Goal: Transaction & Acquisition: Purchase product/service

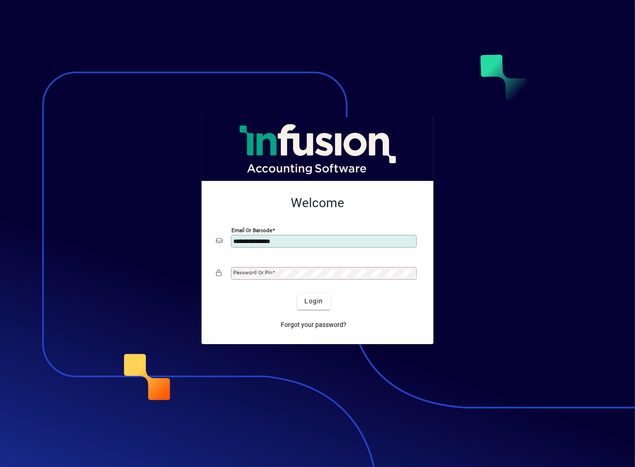
type input "**********"
click at [297, 293] on button "Login" at bounding box center [313, 301] width 33 height 16
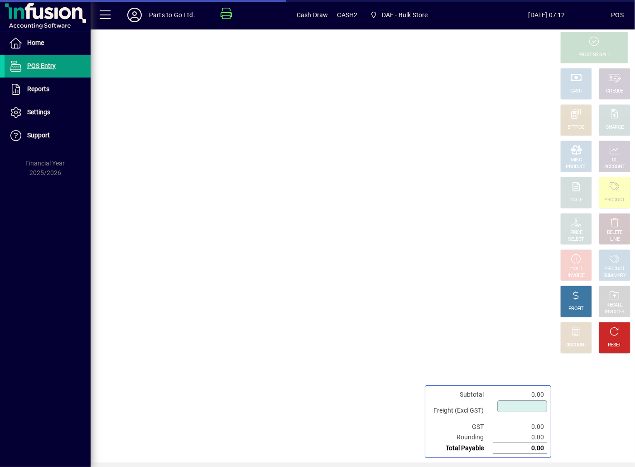
type input "****"
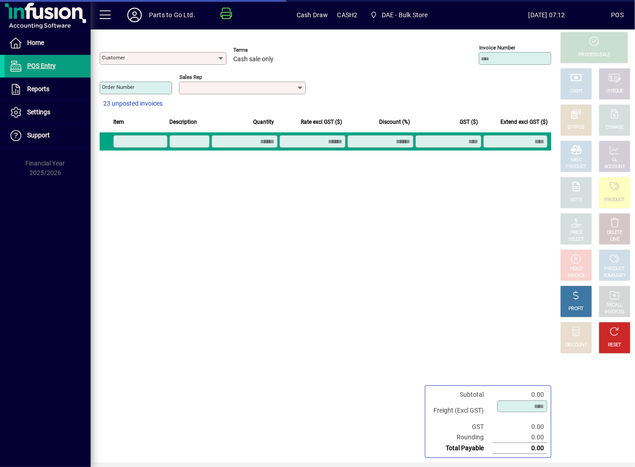
type input "**********"
